Goal: Check status

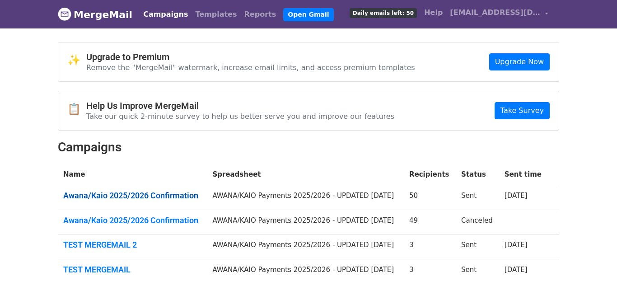
click at [147, 196] on link "Awana/Kaio 2025/2026 Confirmation" at bounding box center [132, 196] width 138 height 10
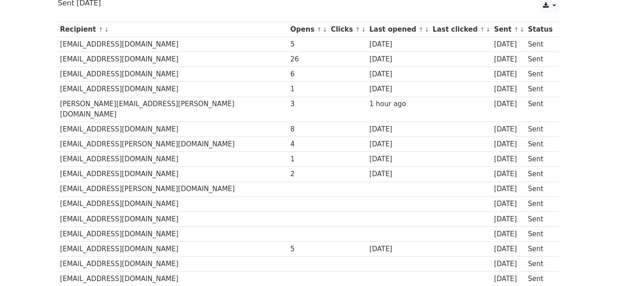
scroll to position [126, 0]
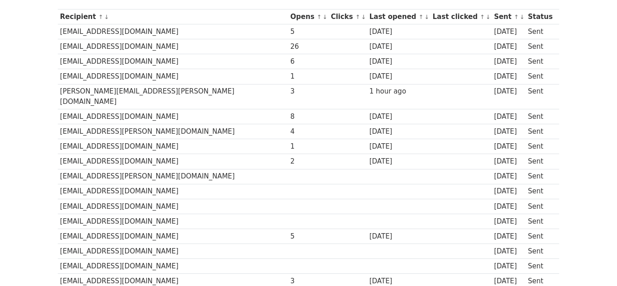
click at [329, 154] on td at bounding box center [348, 161] width 38 height 15
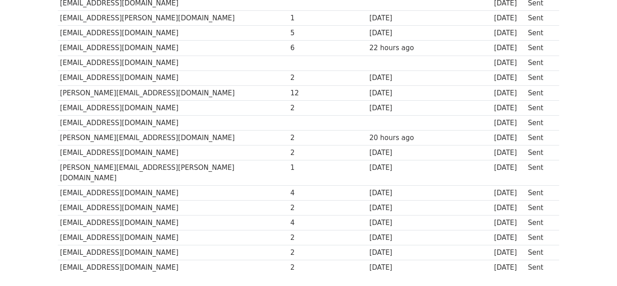
scroll to position [669, 0]
